Goal: Task Accomplishment & Management: Manage account settings

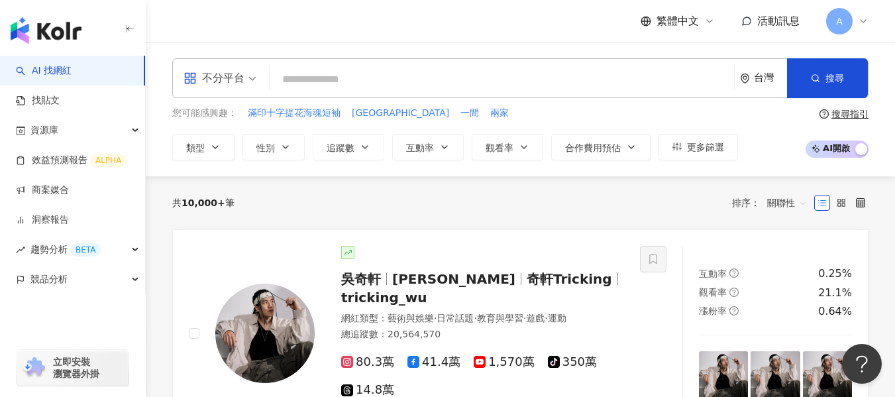
click at [860, 17] on icon at bounding box center [863, 21] width 11 height 11
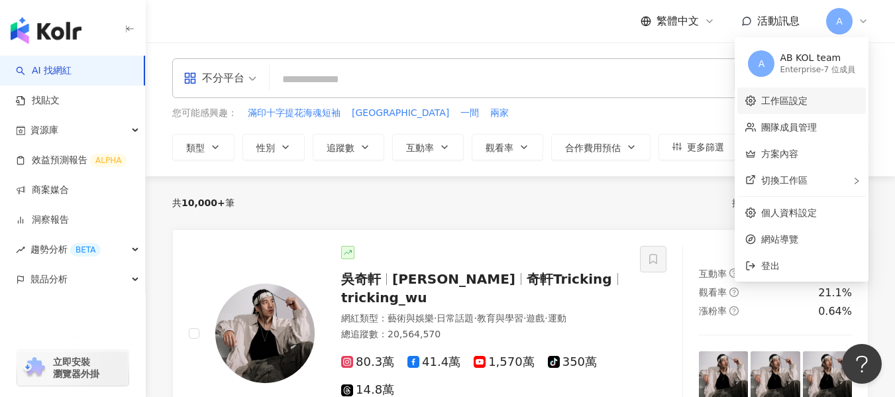
click at [807, 106] on link "工作區設定" at bounding box center [784, 100] width 46 height 11
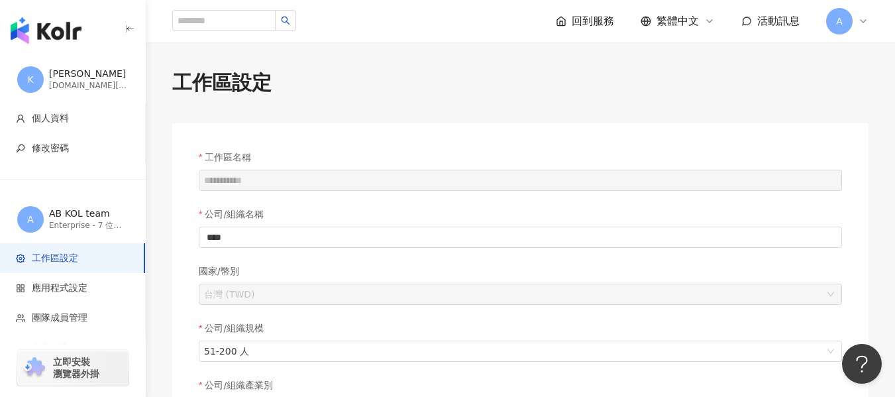
click at [860, 16] on icon at bounding box center [863, 21] width 11 height 11
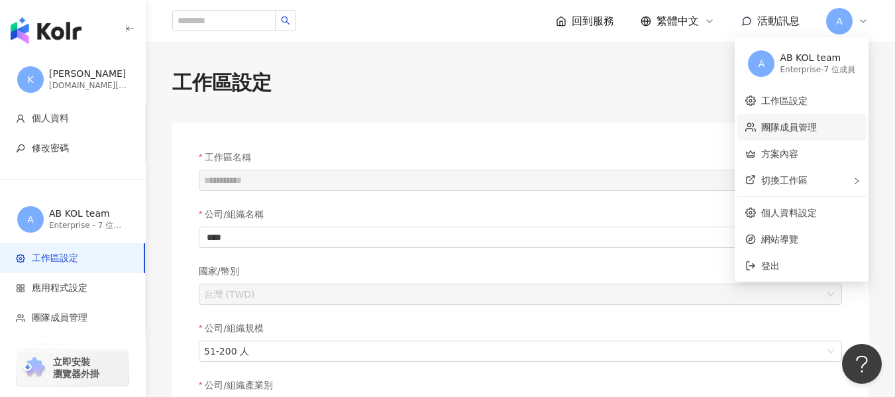
click at [817, 132] on link "團隊成員管理" at bounding box center [789, 127] width 56 height 11
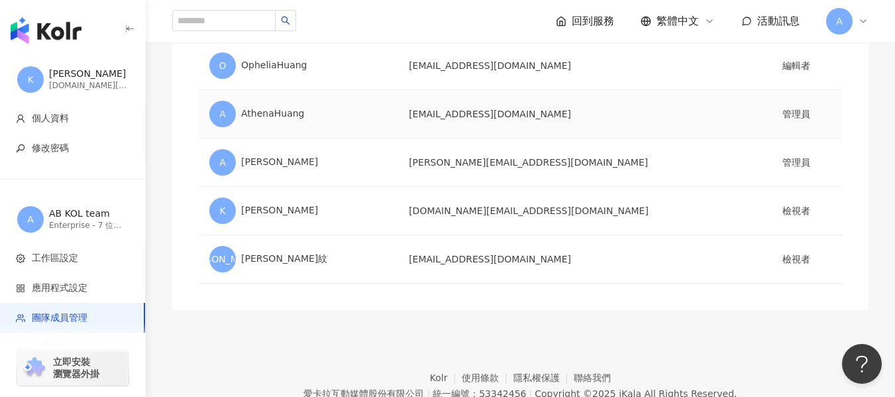
scroll to position [265, 0]
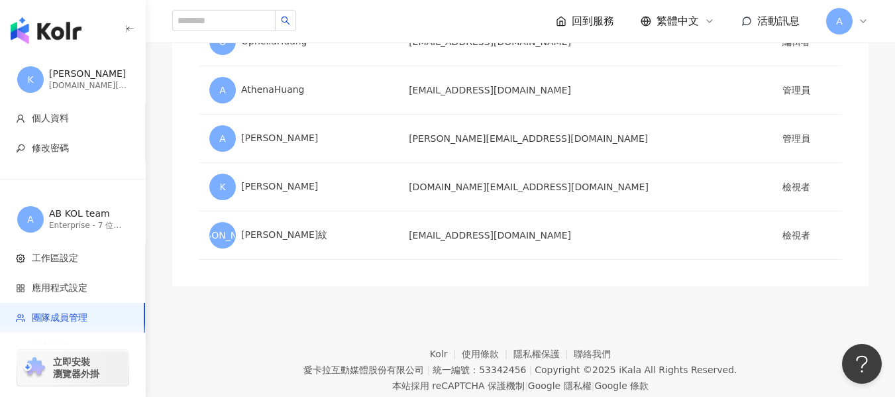
click at [872, 28] on div "回到服務 繁體中文 活動訊息 A" at bounding box center [520, 21] width 749 height 42
click at [865, 23] on icon at bounding box center [863, 21] width 11 height 11
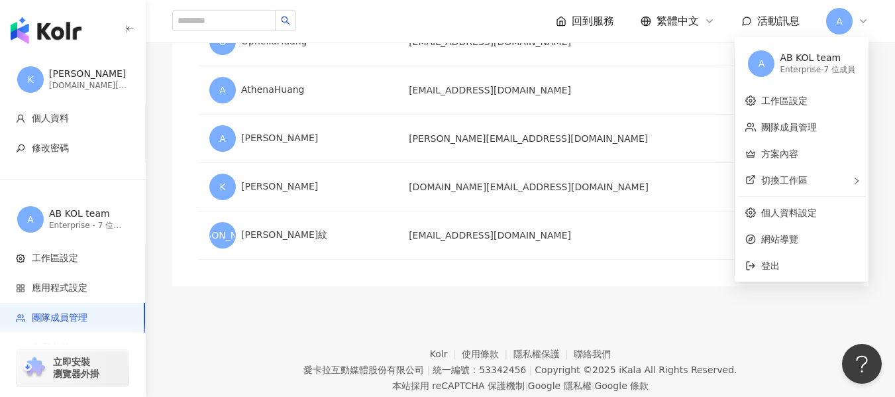
click at [761, 60] on span "A" at bounding box center [761, 63] width 7 height 15
click at [829, 58] on div "AB KOL team" at bounding box center [818, 58] width 76 height 13
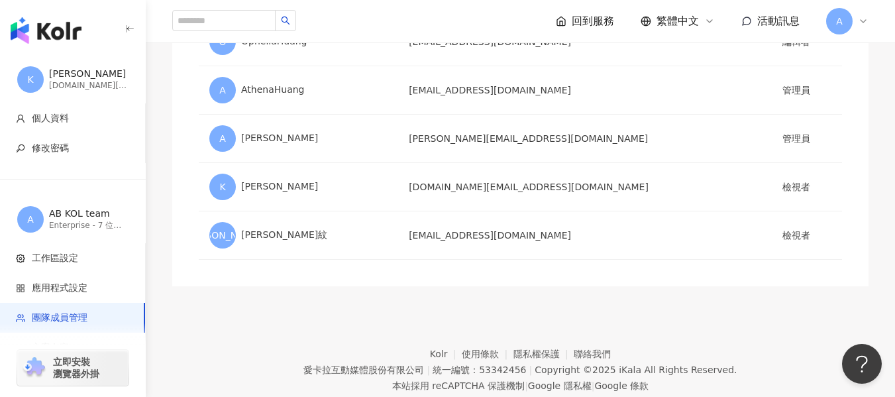
click at [593, 313] on footer "Kolr 使用條款 隱私權保護 聯絡我們 愛卡拉互動媒體股份有限公司 | 統一編號：53342456 | Copyright © 2025 iKala All…" at bounding box center [520, 359] width 749 height 147
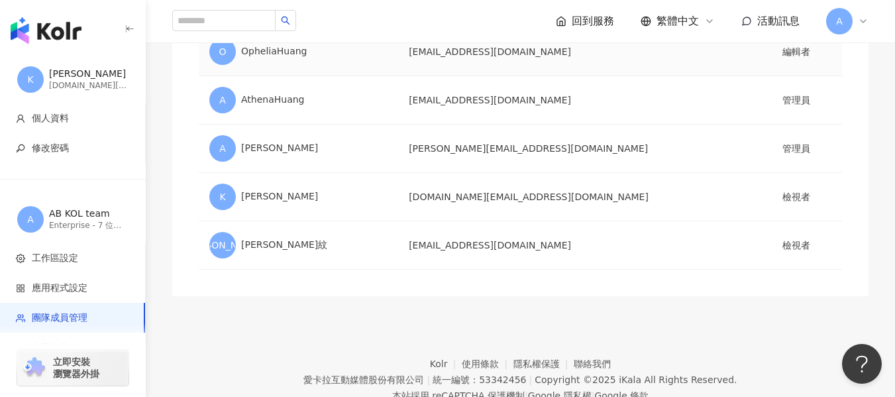
scroll to position [0, 0]
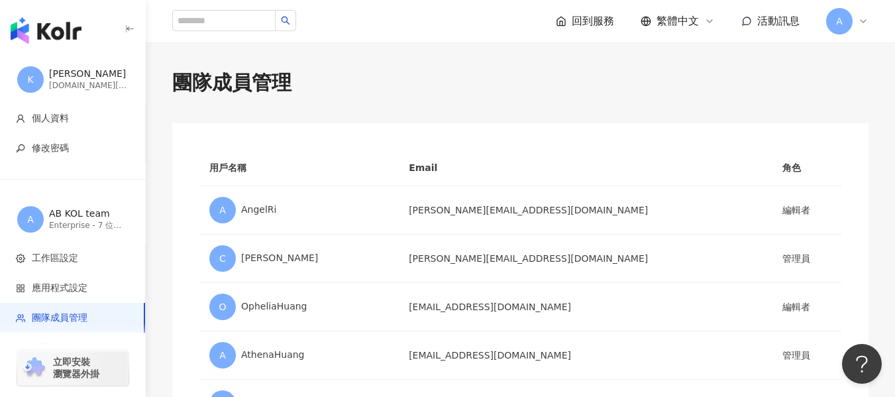
click at [876, 23] on div "回到服務 繁體中文 活動訊息 A" at bounding box center [520, 21] width 749 height 42
click at [859, 21] on icon at bounding box center [863, 21] width 11 height 11
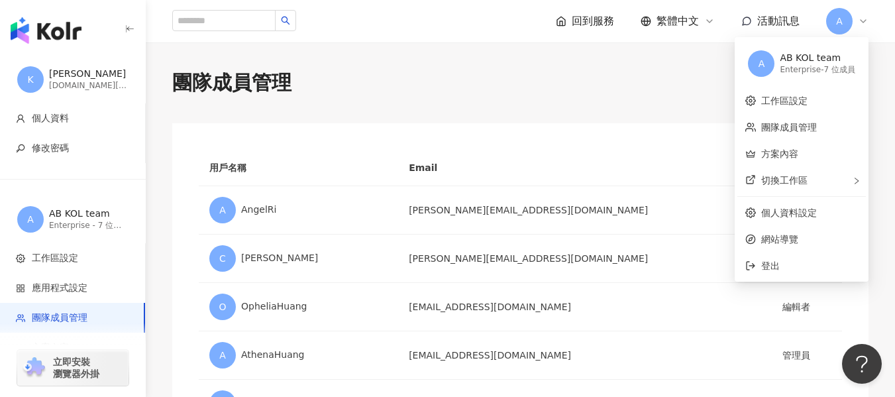
click at [756, 54] on span "A" at bounding box center [761, 63] width 26 height 26
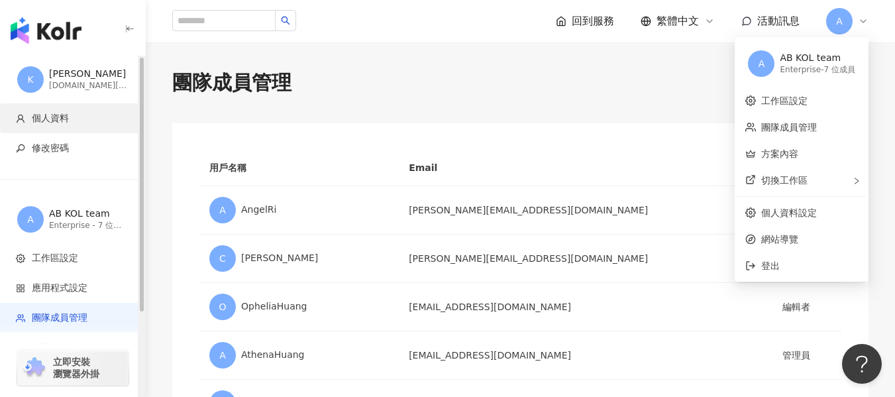
click at [99, 121] on span "個人資料" at bounding box center [75, 118] width 119 height 13
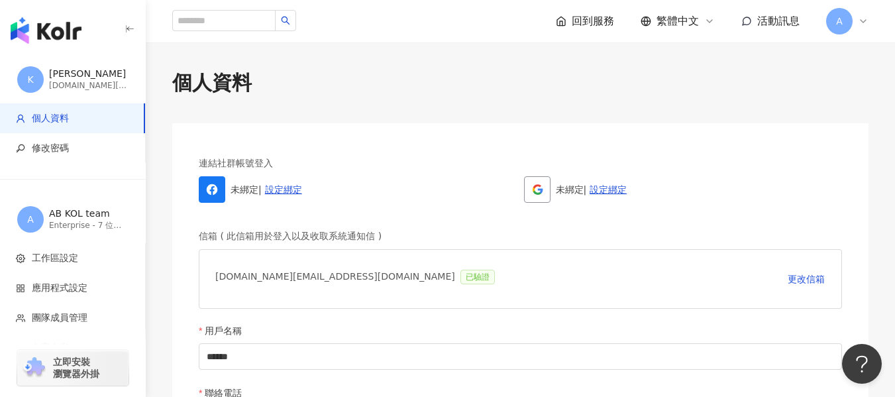
click at [852, 20] on span "A" at bounding box center [839, 21] width 26 height 26
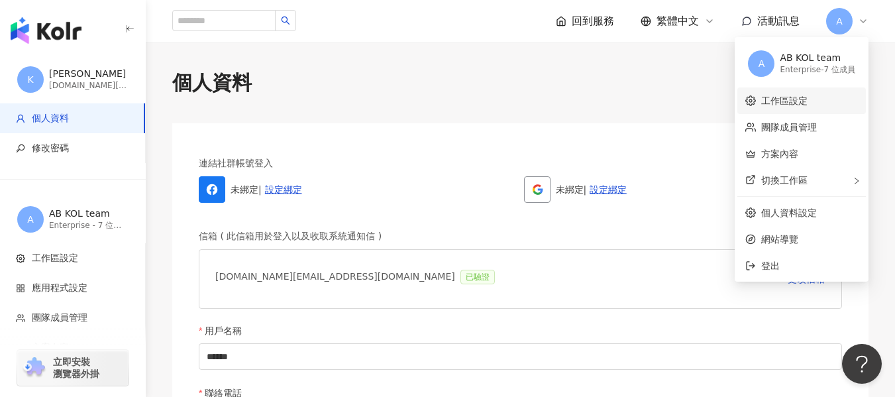
click at [805, 103] on link "工作區設定" at bounding box center [784, 100] width 46 height 11
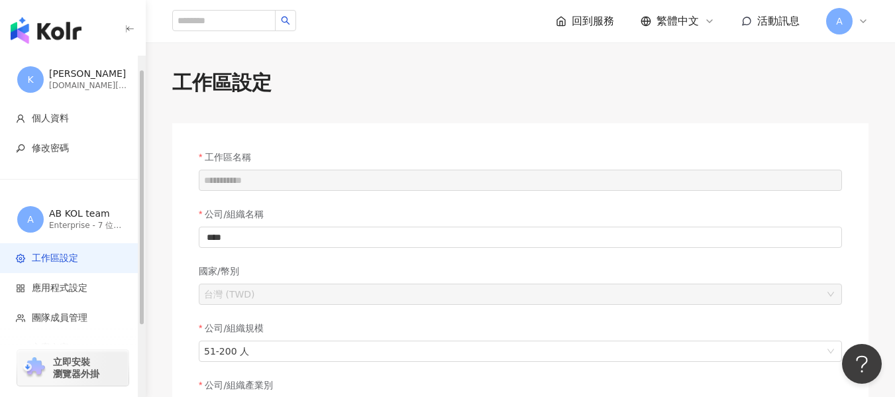
scroll to position [113, 0]
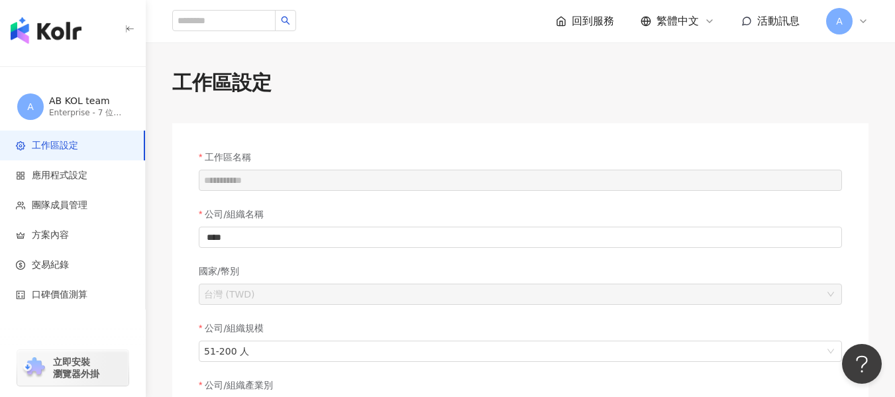
click at [858, 25] on icon at bounding box center [863, 21] width 11 height 11
